Goal: Task Accomplishment & Management: Complete application form

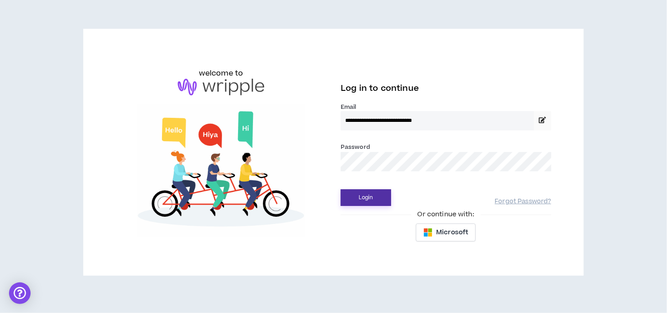
click at [355, 198] on button "Login" at bounding box center [366, 197] width 50 height 17
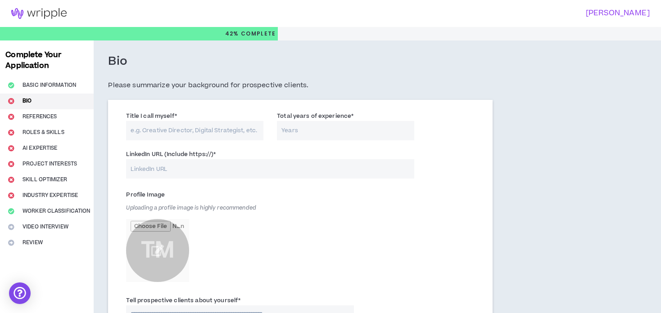
click at [206, 131] on input "Title I call myself *" at bounding box center [194, 130] width 137 height 19
type input "Aviation Maintenance & Flight Safety Expert"
click at [305, 134] on input "Total years of experience *" at bounding box center [345, 130] width 137 height 19
type input "6"
click at [187, 170] on input "LinkedIn URL (Include https://) *" at bounding box center [270, 168] width 288 height 19
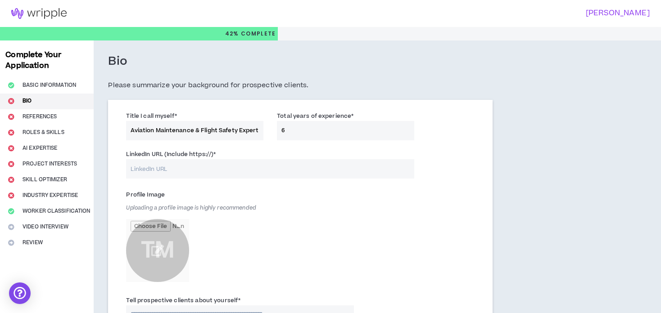
paste input "linkedin.com/in/tareq-monawar"
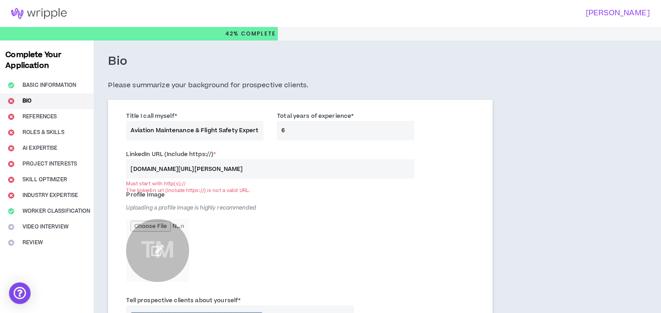
click at [160, 249] on input "file" at bounding box center [157, 250] width 63 height 63
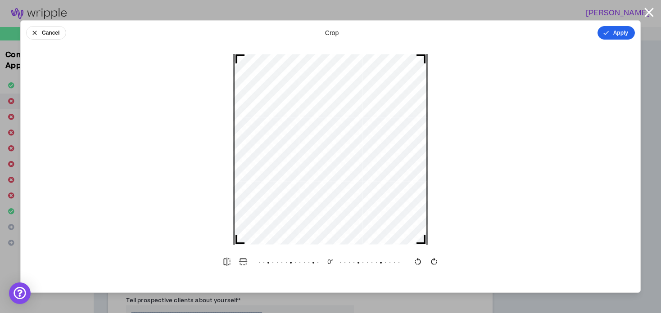
click at [617, 33] on button "Apply" at bounding box center [615, 33] width 37 height 14
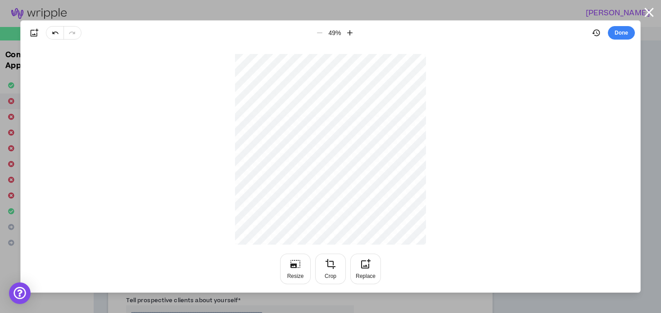
click at [617, 33] on button "Done" at bounding box center [621, 33] width 27 height 14
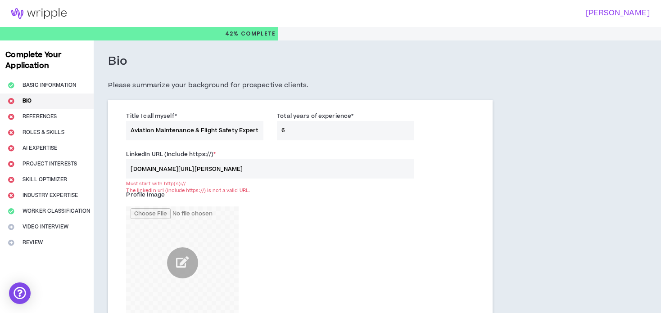
click at [170, 171] on input "linkedin.com/in/tareq-monawar" at bounding box center [270, 168] width 288 height 19
paste input "https://www."
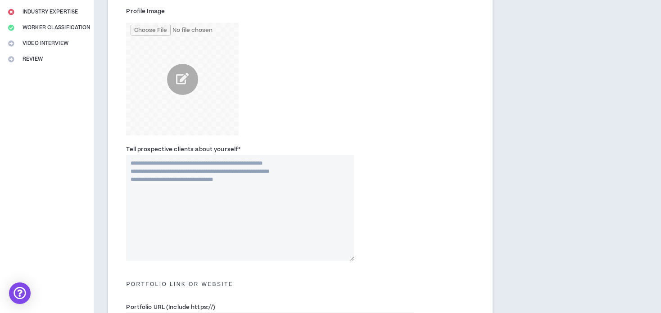
scroll to position [185, 0]
type input "https://www.linkedin.com/in/tareq-monawar"
click at [230, 195] on textarea "Tell prospective clients about yourself *" at bounding box center [240, 207] width 228 height 106
paste textarea "**********"
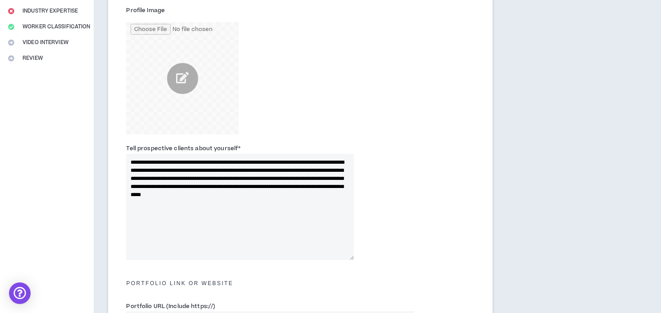
click at [165, 170] on textarea "**********" at bounding box center [240, 207] width 228 height 106
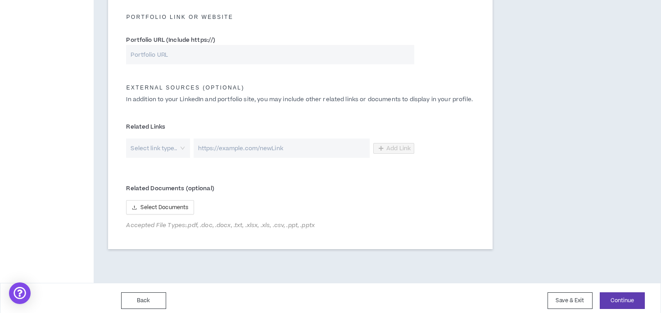
scroll to position [452, 0]
type textarea "**********"
click at [173, 207] on span "Select Documents" at bounding box center [164, 207] width 48 height 9
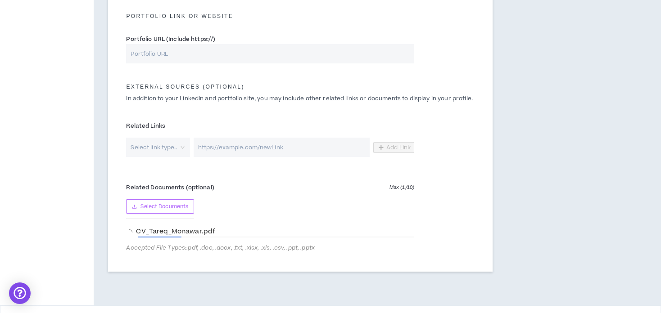
scroll to position [479, 0]
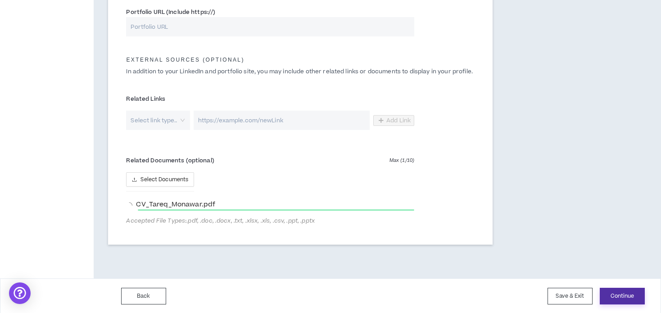
click at [628, 290] on button "Continue" at bounding box center [621, 296] width 45 height 17
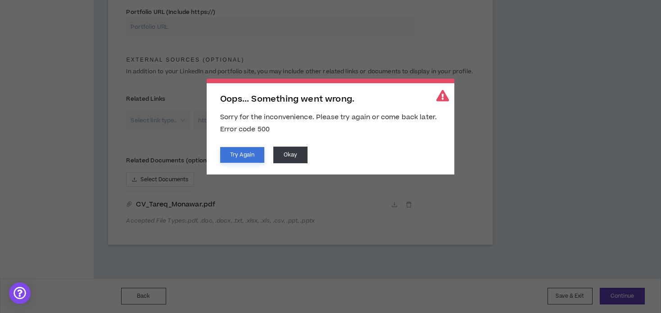
click at [249, 158] on button "Try Again" at bounding box center [242, 155] width 44 height 16
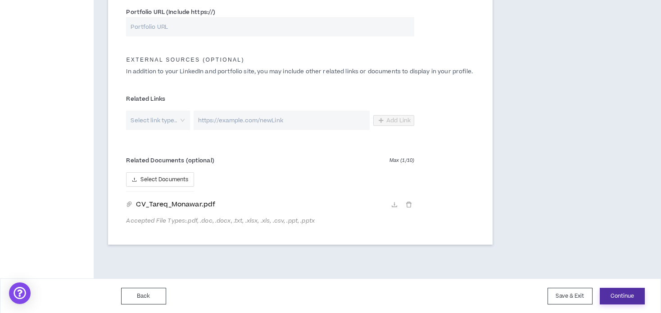
click at [615, 299] on button "Continue" at bounding box center [621, 296] width 45 height 17
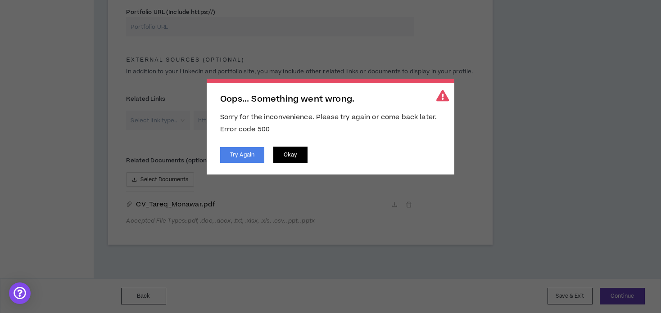
click at [288, 153] on button "Okay" at bounding box center [290, 155] width 34 height 17
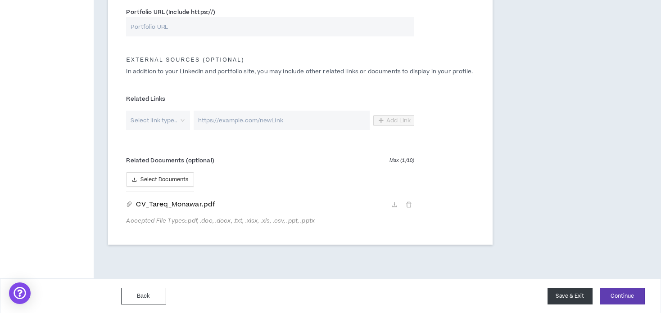
click at [558, 297] on button "Save & Exit" at bounding box center [569, 296] width 45 height 17
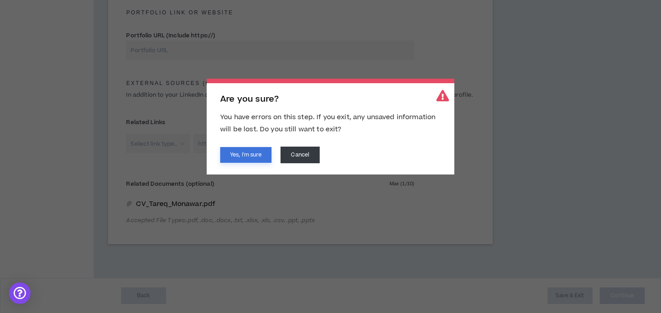
click at [250, 153] on button "Yes, I'm sure" at bounding box center [245, 155] width 51 height 16
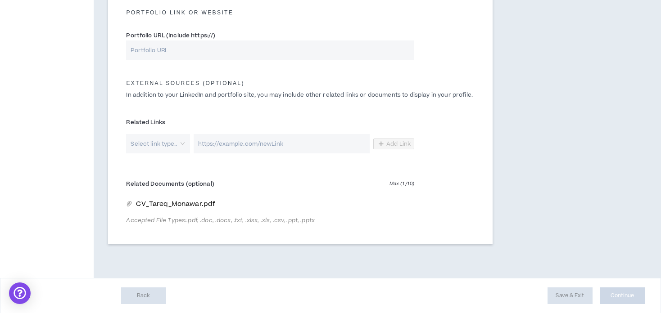
scroll to position [0, 0]
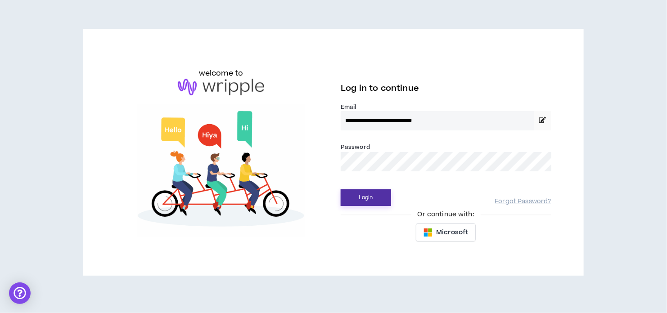
click at [361, 196] on button "Login" at bounding box center [366, 197] width 50 height 17
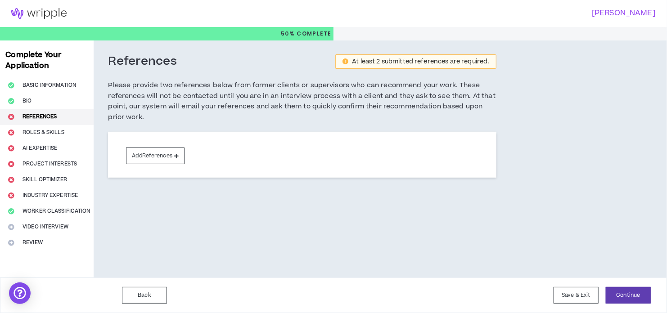
click at [49, 131] on div "Complete Your Application Basic Information Bio References Roles & Skills AI Ex…" at bounding box center [47, 159] width 94 height 237
click at [163, 160] on button "Add References" at bounding box center [155, 156] width 59 height 17
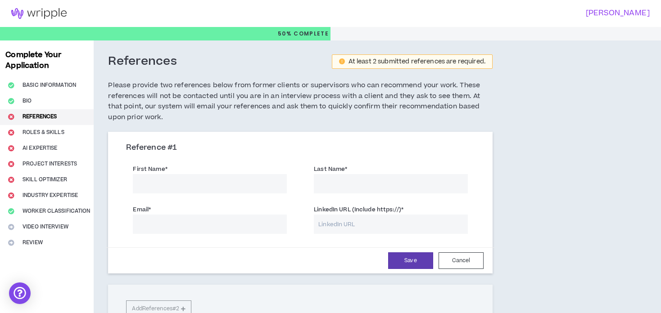
click at [167, 178] on input "First Name *" at bounding box center [210, 183] width 154 height 19
type input "Tareq"
type input "Monawar"
type input "tareqmonawar.cuetete@gmail.com"
type input "Monawar"
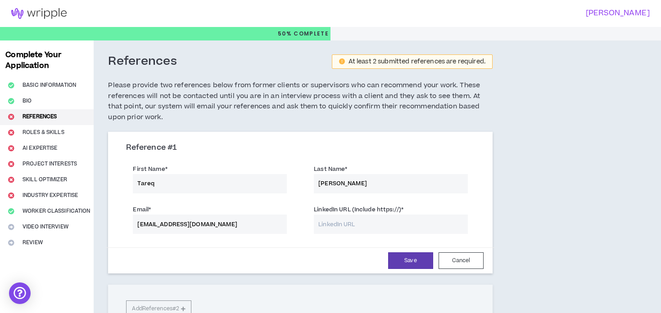
drag, startPoint x: 250, startPoint y: 224, endPoint x: 111, endPoint y: 220, distance: 139.1
click at [111, 220] on div "Reference # 1 First Name * Tareq Last Name * Monawar Email * tareqmonawar.cuete…" at bounding box center [300, 204] width 384 height 140
paste input "riftabinkabir"
type input "[EMAIL_ADDRESS][DOMAIN_NAME]"
click at [329, 223] on input "LinkedIn URL (Include https://) *" at bounding box center [391, 224] width 154 height 19
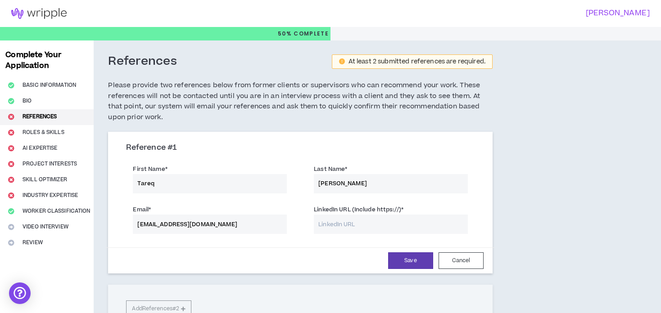
paste input "[URL][DOMAIN_NAME]"
type input "[URL][DOMAIN_NAME]"
click at [406, 260] on button "Save" at bounding box center [410, 260] width 45 height 17
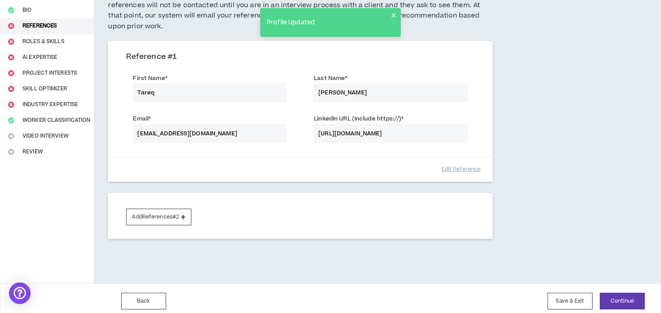
scroll to position [96, 0]
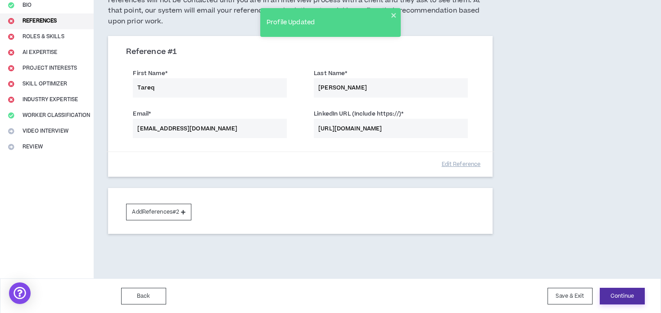
click at [613, 293] on button "Continue" at bounding box center [621, 296] width 45 height 17
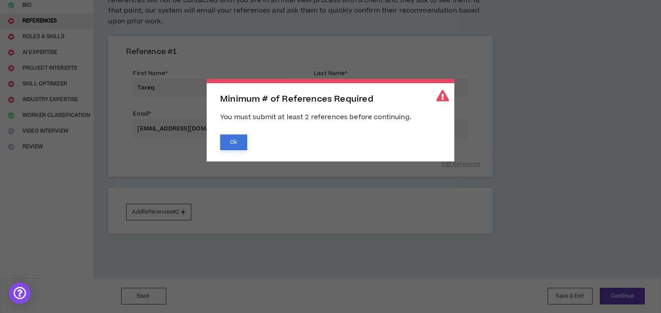
click at [237, 145] on button "Ok" at bounding box center [233, 143] width 27 height 16
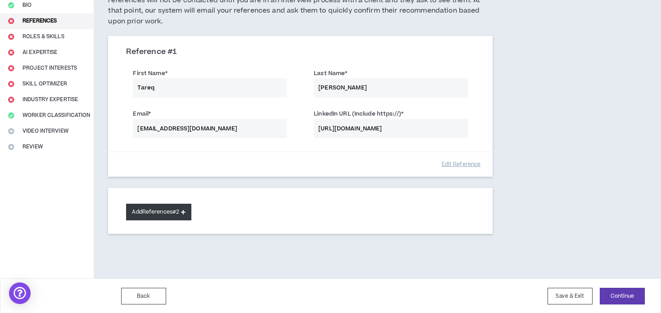
click at [181, 208] on button "Add References #2" at bounding box center [158, 212] width 65 height 17
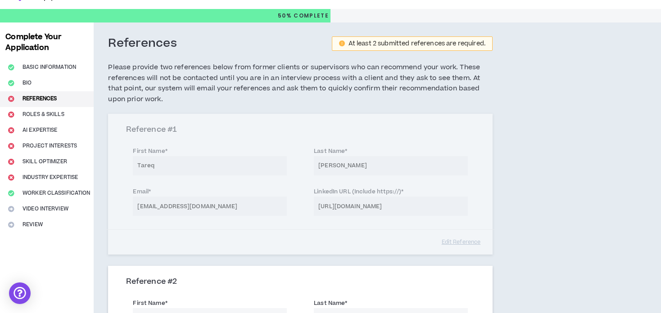
scroll to position [0, 0]
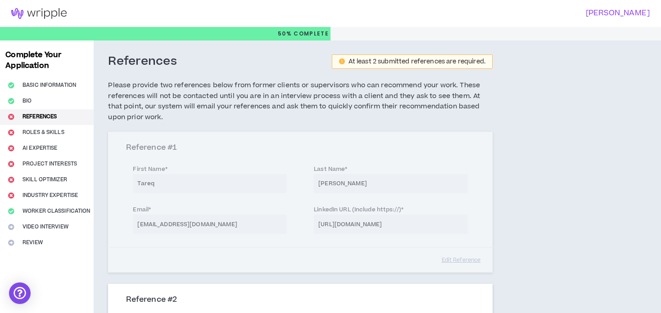
click at [451, 259] on div "Reference # 1 First Name * Tareq Last Name * Monawar Email * riftabinkabir@gmai…" at bounding box center [300, 202] width 384 height 141
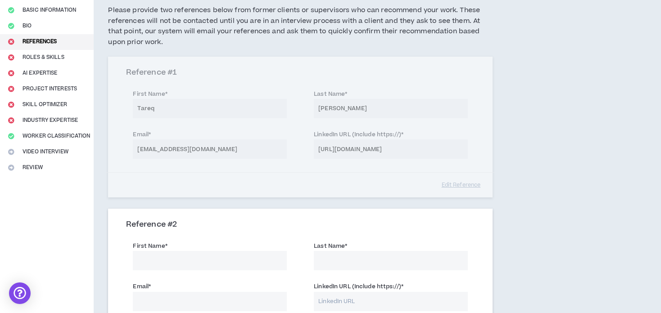
scroll to position [76, 0]
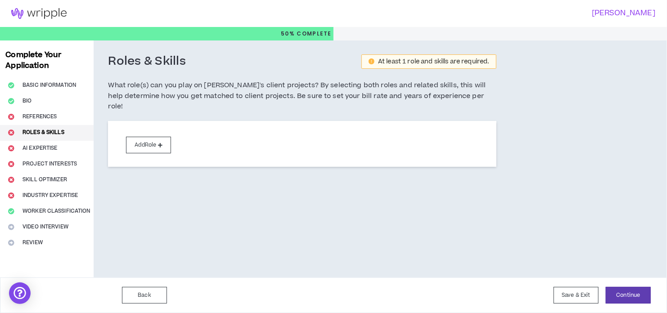
click at [36, 115] on button "References" at bounding box center [47, 117] width 94 height 16
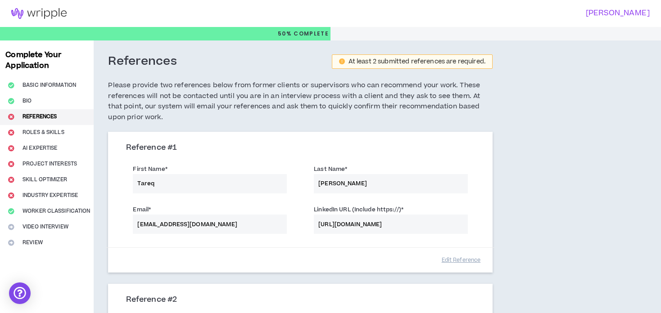
click at [180, 181] on div "First Name * Tareq Last Name * Monawar" at bounding box center [300, 180] width 362 height 41
click at [155, 183] on div "First Name * Tareq Last Name * Monawar" at bounding box center [300, 180] width 362 height 41
click at [255, 180] on div "First Name * Tareq Last Name * Monawar" at bounding box center [300, 180] width 362 height 41
click at [455, 261] on button "Edit Reference" at bounding box center [460, 260] width 45 height 16
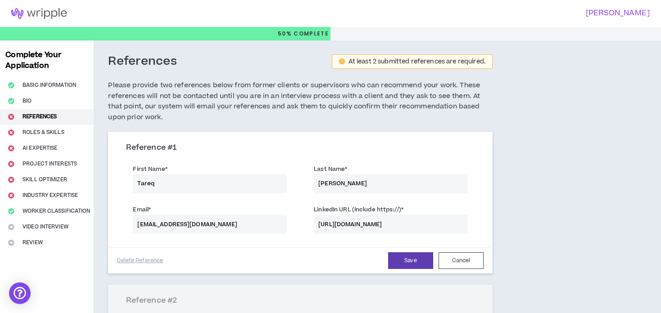
click at [194, 186] on input "Tareq" at bounding box center [210, 183] width 154 height 19
type input "T"
type input "Riftabin"
type input "Kabir"
click at [404, 266] on button "Save" at bounding box center [410, 260] width 45 height 17
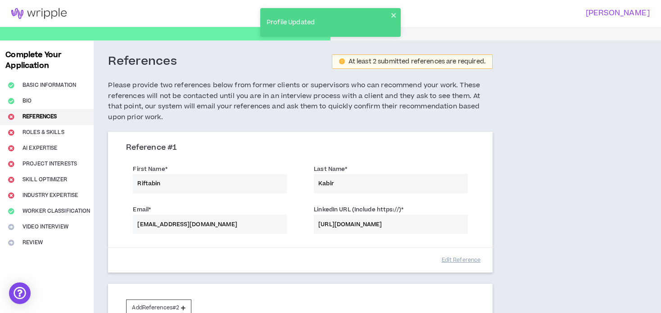
click at [25, 133] on div "Complete Your Application Basic Information Bio References Roles & Skills AI Ex…" at bounding box center [47, 208] width 94 height 334
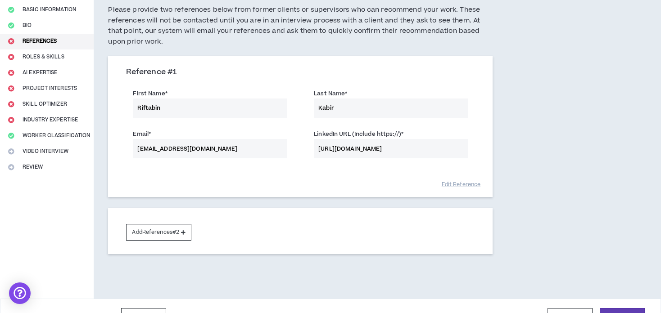
scroll to position [96, 0]
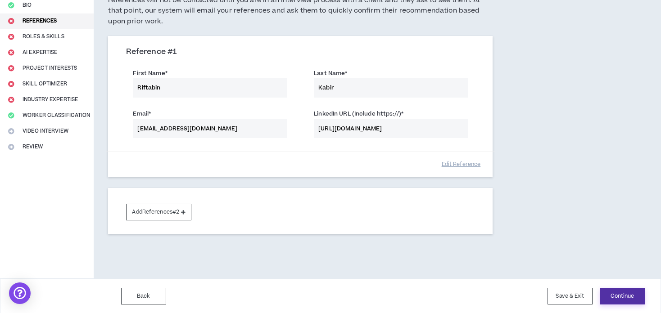
click at [603, 295] on button "Continue" at bounding box center [621, 296] width 45 height 17
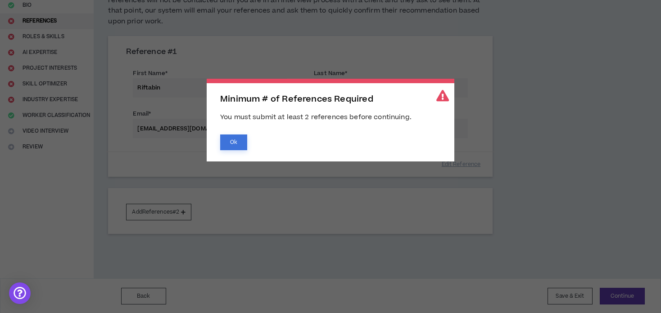
click at [232, 142] on button "Ok" at bounding box center [233, 143] width 27 height 16
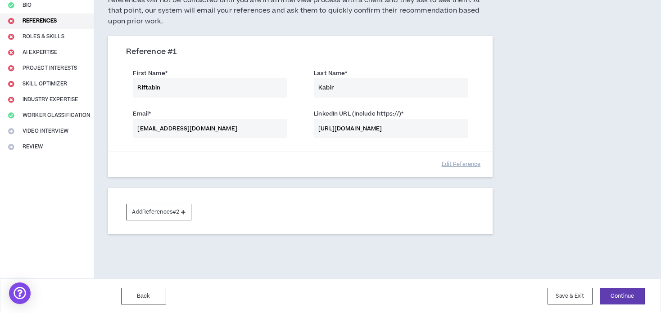
click at [38, 32] on div "Complete Your Application Basic Information Bio References Roles & Skills AI Ex…" at bounding box center [47, 112] width 94 height 334
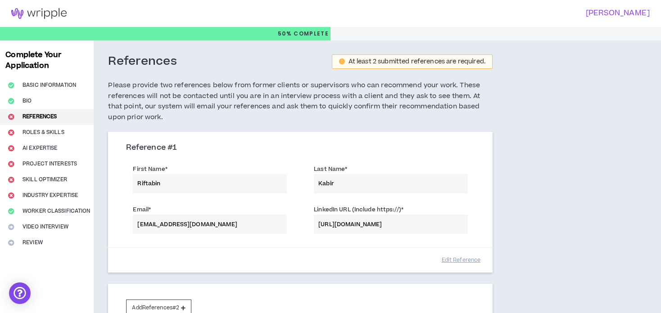
click at [35, 117] on div "Complete Your Application Basic Information Bio References Roles & Skills AI Ex…" at bounding box center [47, 208] width 94 height 334
click at [31, 135] on div "Complete Your Application Basic Information Bio References Roles & Skills AI Ex…" at bounding box center [47, 208] width 94 height 334
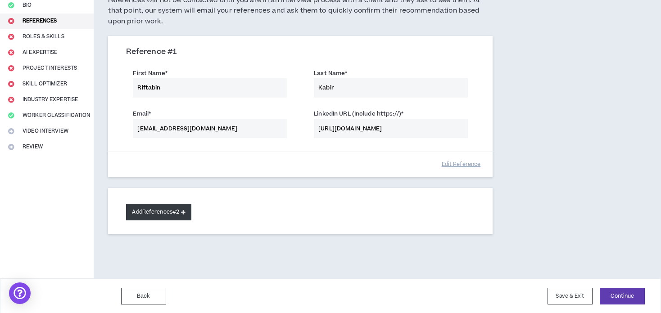
click at [185, 210] on icon at bounding box center [183, 212] width 5 height 5
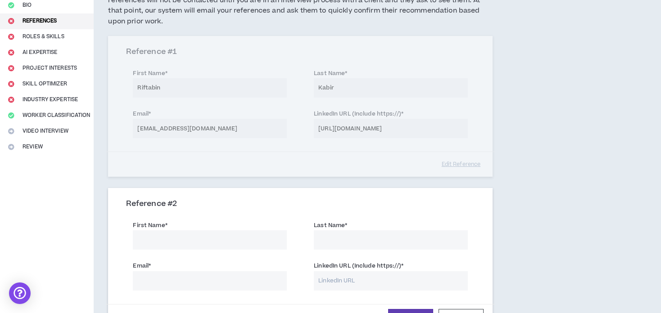
scroll to position [0, 0]
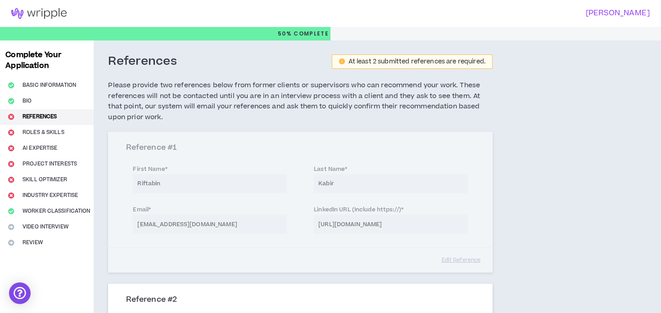
click at [54, 131] on div "Complete Your Application Basic Information Bio References Roles & Skills AI Ex…" at bounding box center [47, 284] width 94 height 487
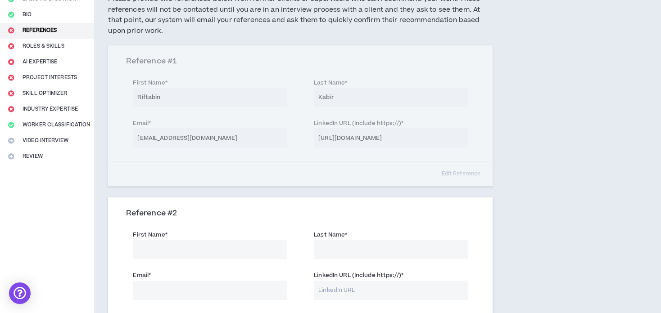
scroll to position [88, 0]
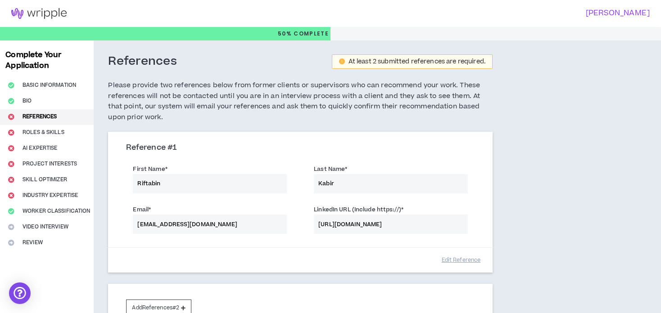
scroll to position [96, 0]
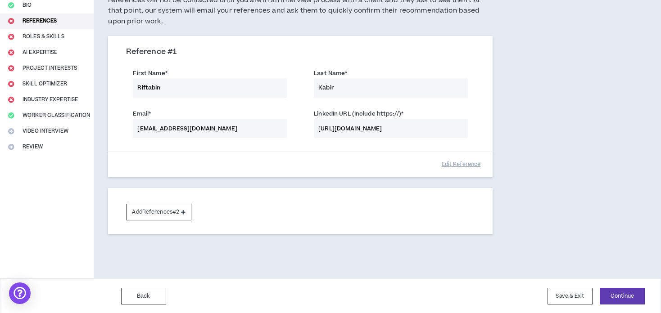
click at [38, 36] on div "Complete Your Application Basic Information Bio References Roles & Skills AI Ex…" at bounding box center [47, 112] width 94 height 334
click at [176, 207] on button "Add References #2" at bounding box center [158, 212] width 65 height 17
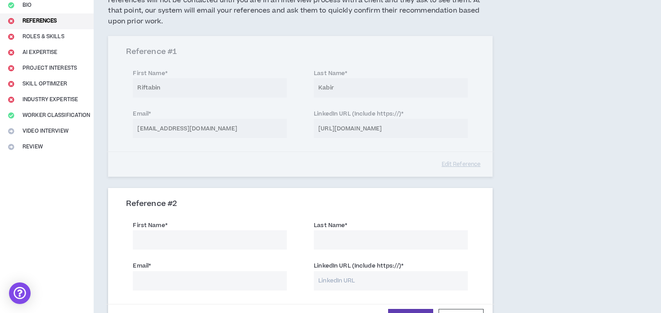
click at [166, 234] on input "First Name *" at bounding box center [210, 239] width 154 height 19
click at [186, 239] on input "First Name *" at bounding box center [210, 239] width 154 height 19
type input "Kamruzzama"
